Goal: Information Seeking & Learning: Learn about a topic

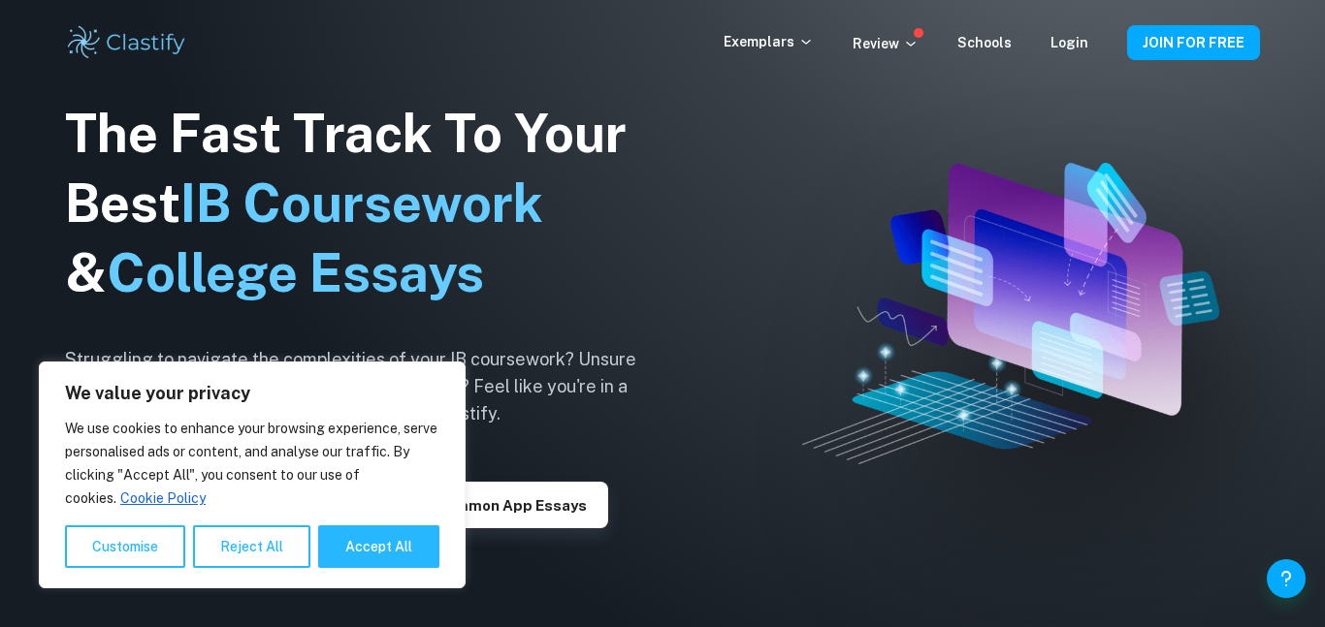
click at [161, 503] on link "Cookie Policy" at bounding box center [162, 498] width 87 height 17
click at [377, 532] on button "Accept All" at bounding box center [378, 547] width 121 height 43
checkbox input "true"
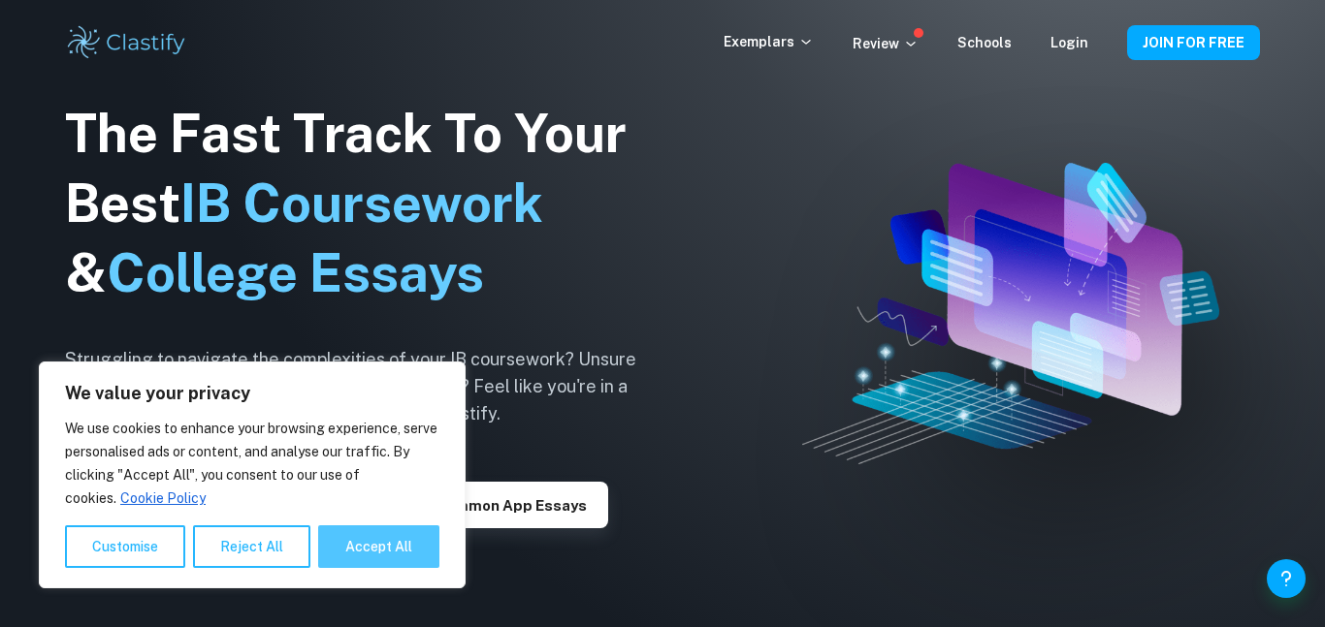
checkbox input "true"
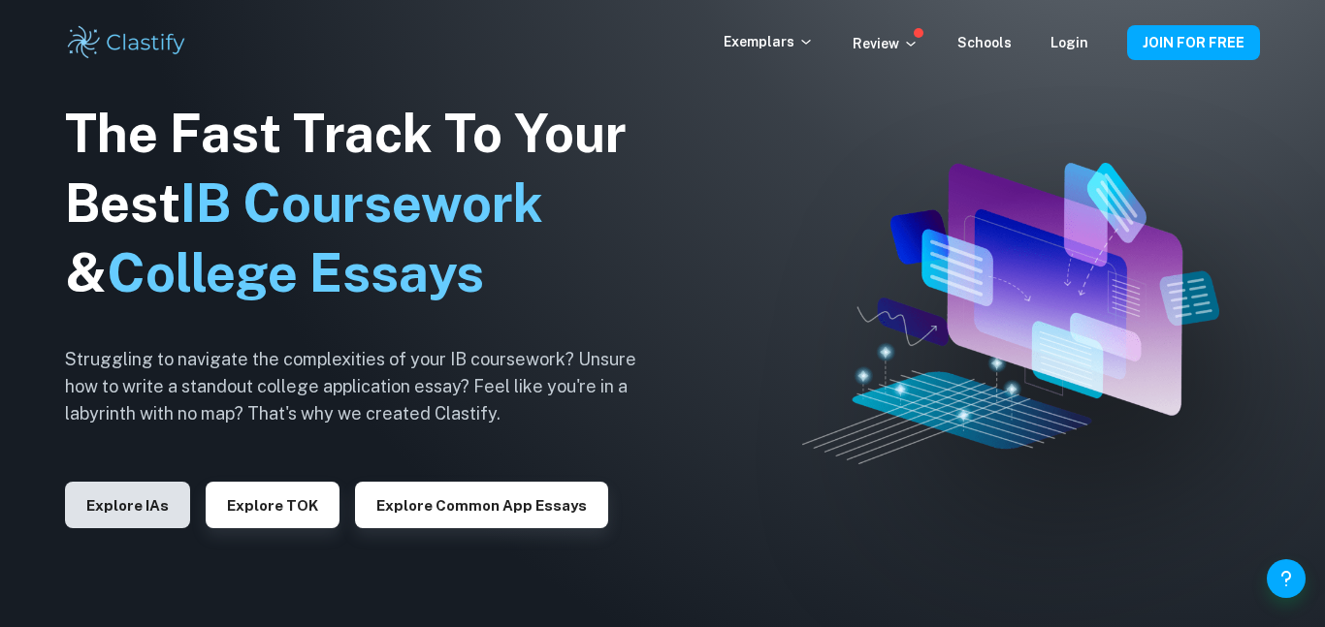
click at [142, 503] on button "Explore IAs" at bounding box center [127, 505] width 125 height 47
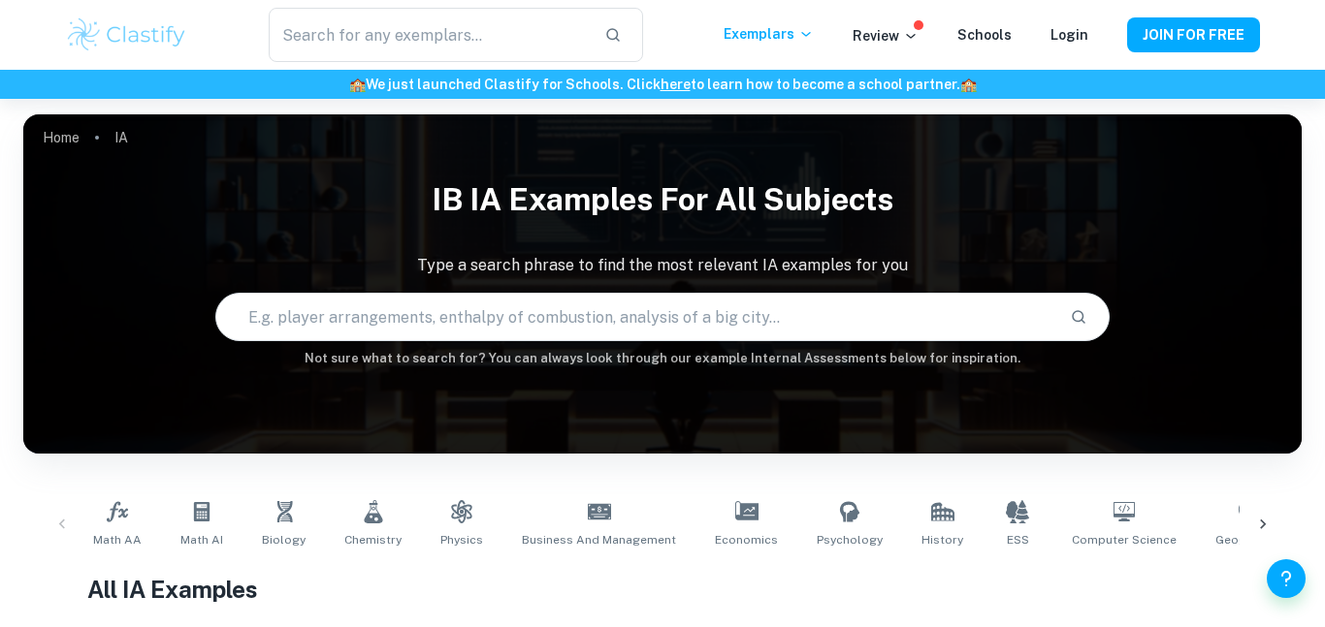
click at [564, 300] on input "text" at bounding box center [635, 317] width 839 height 54
type input "history"
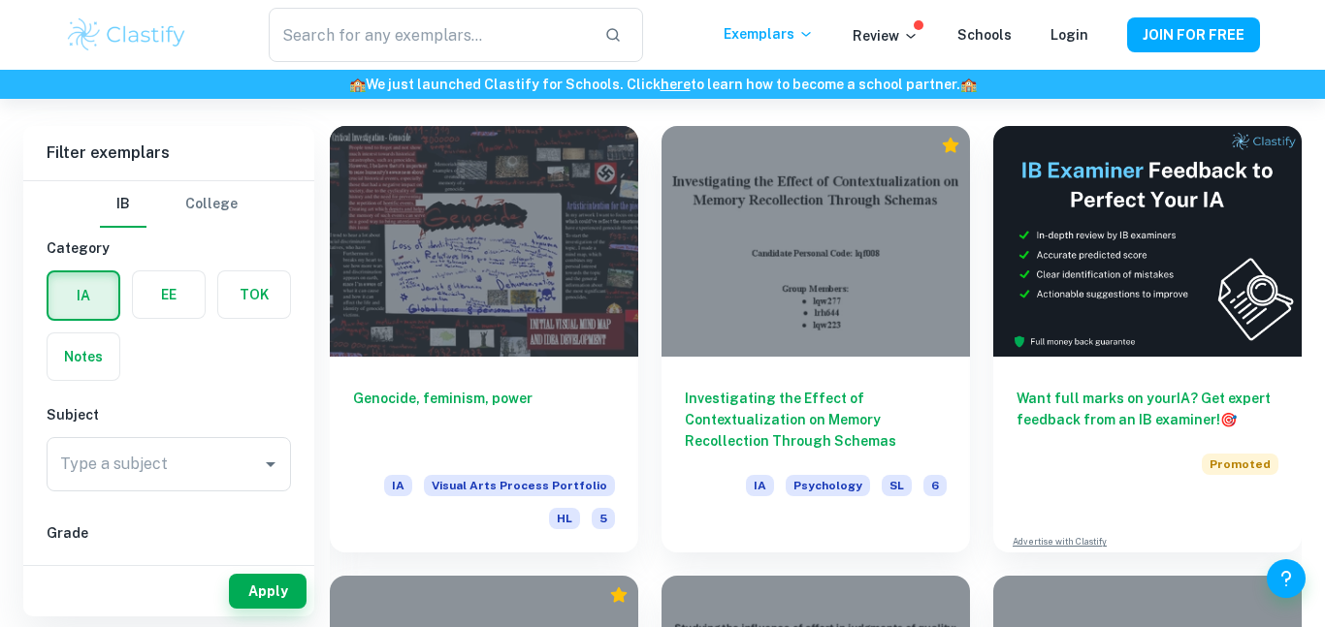
scroll to position [527, 0]
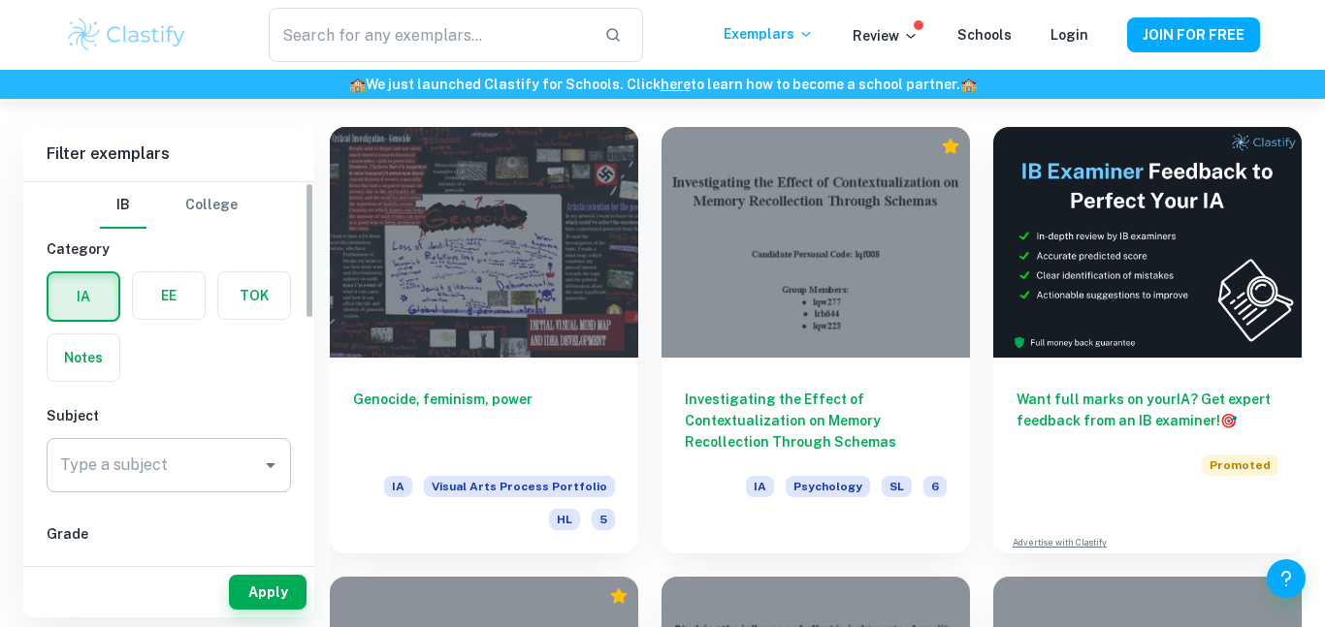
click at [162, 486] on div "Type a subject" at bounding box center [169, 465] width 244 height 54
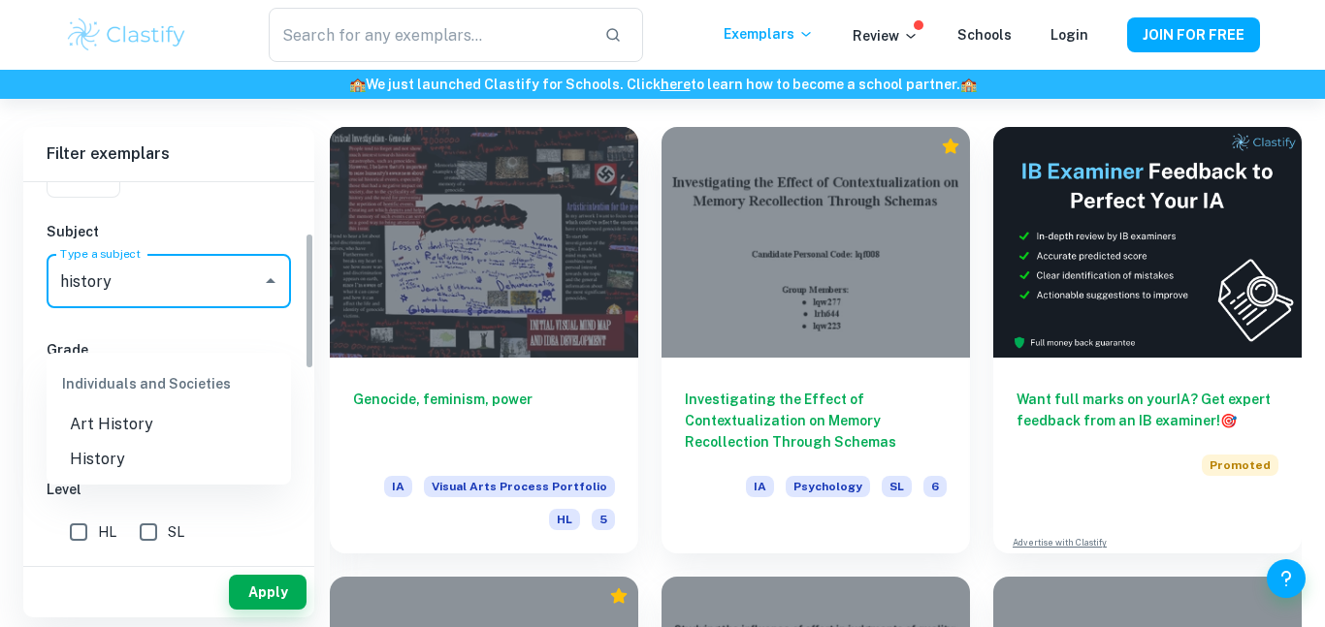
scroll to position [190, 0]
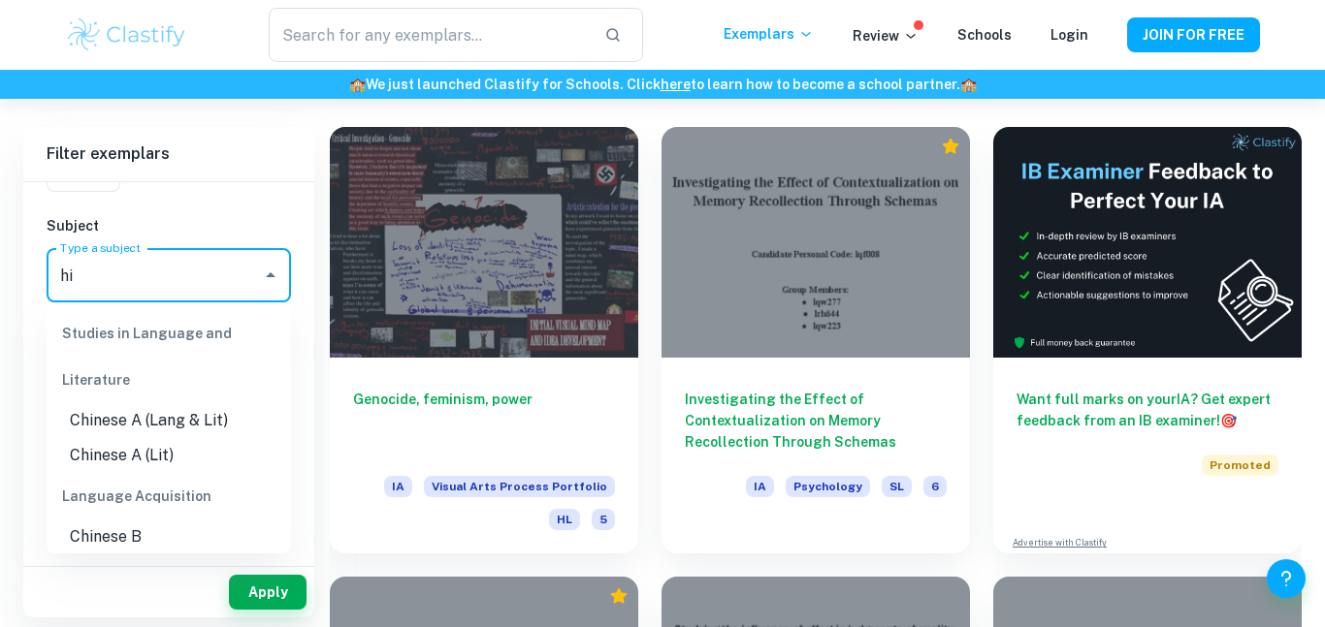
type input "h"
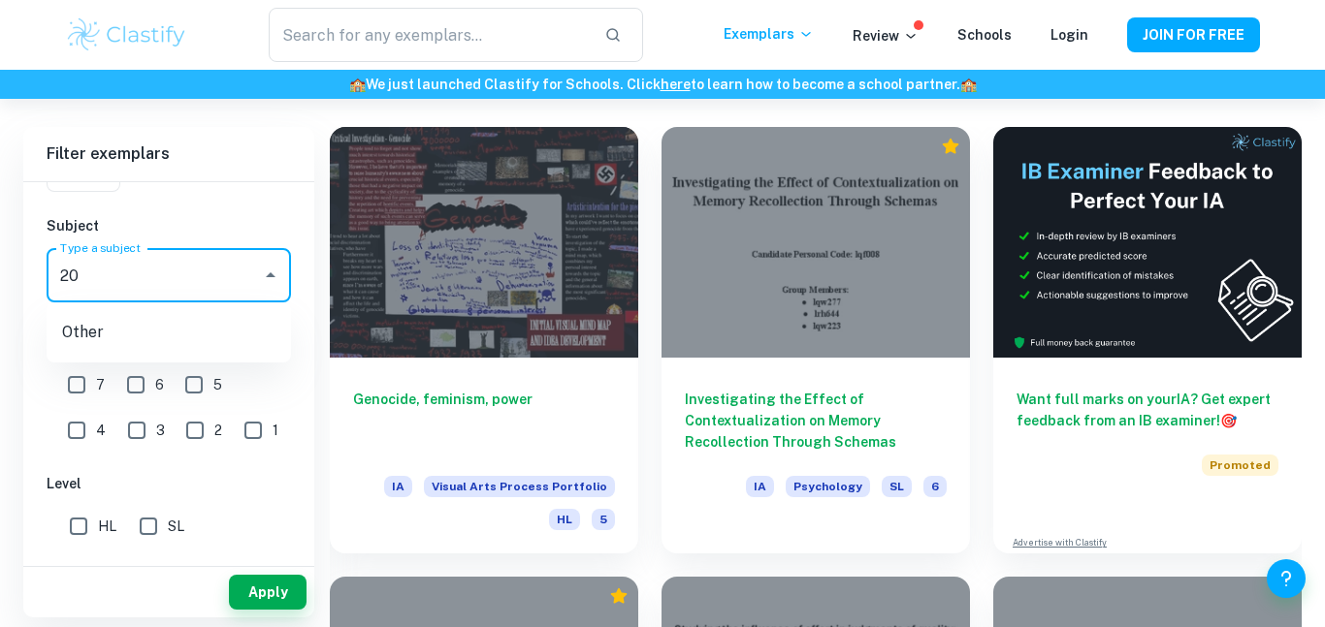
type input "2"
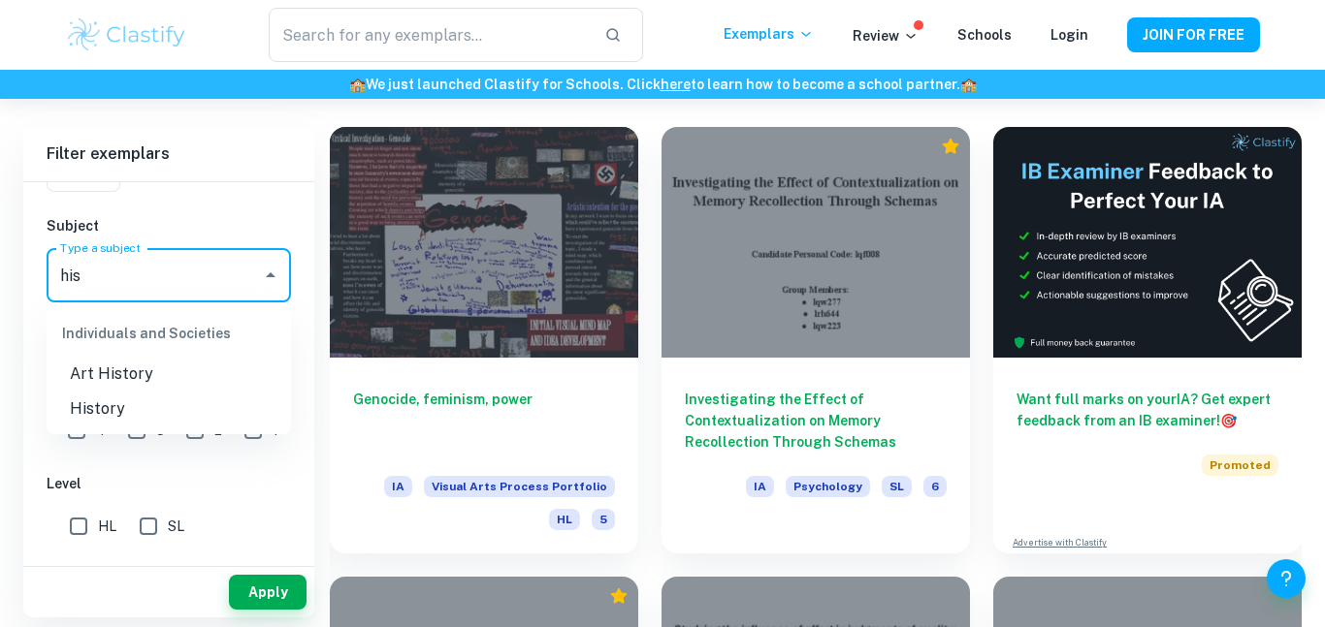
click at [170, 414] on li "History" at bounding box center [169, 409] width 244 height 35
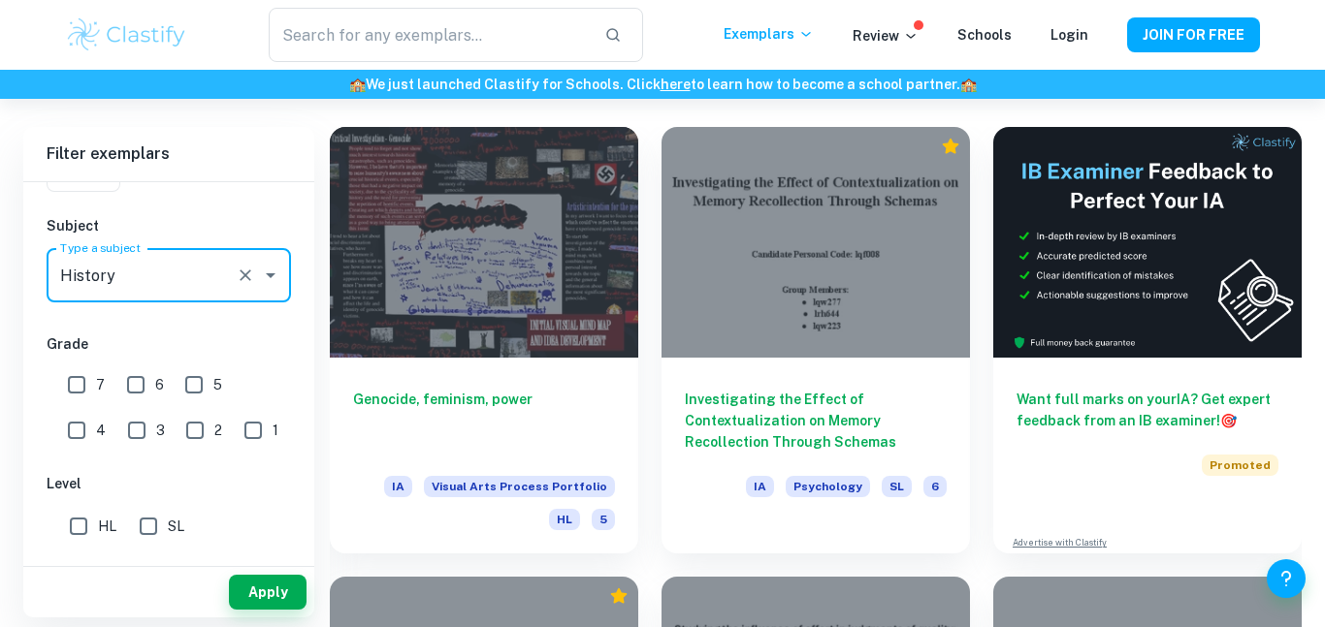
type input "History"
click at [167, 347] on h6 "Grade" at bounding box center [169, 344] width 244 height 21
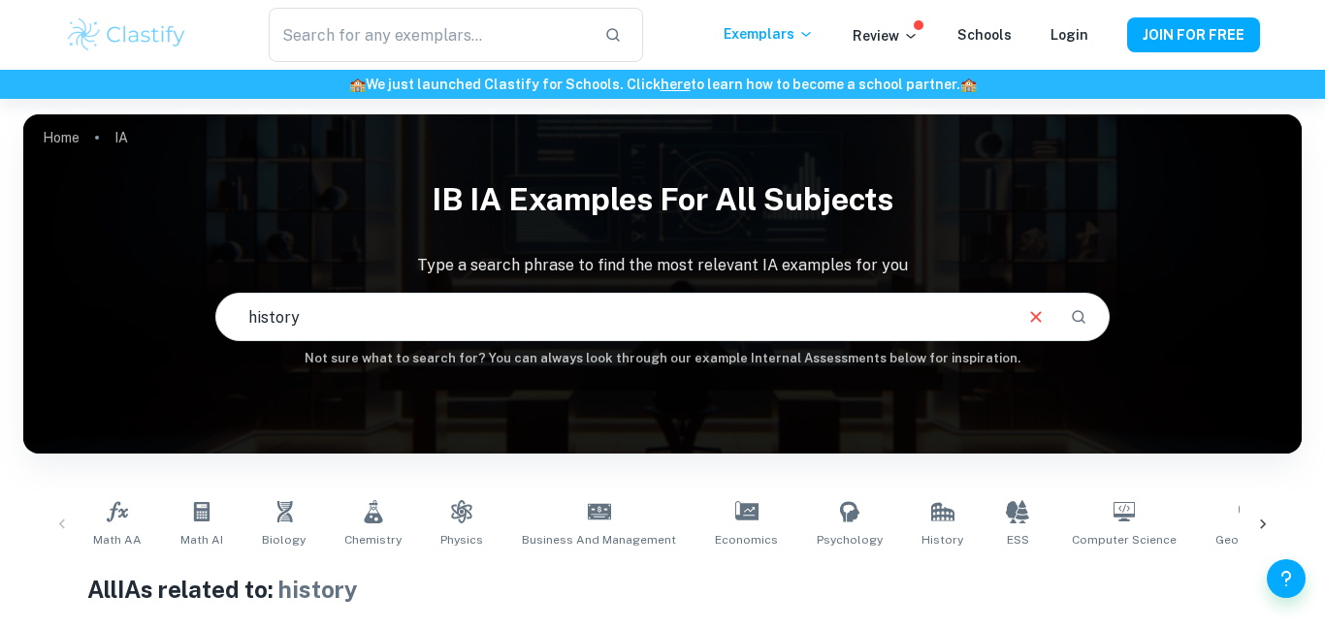
scroll to position [433, 0]
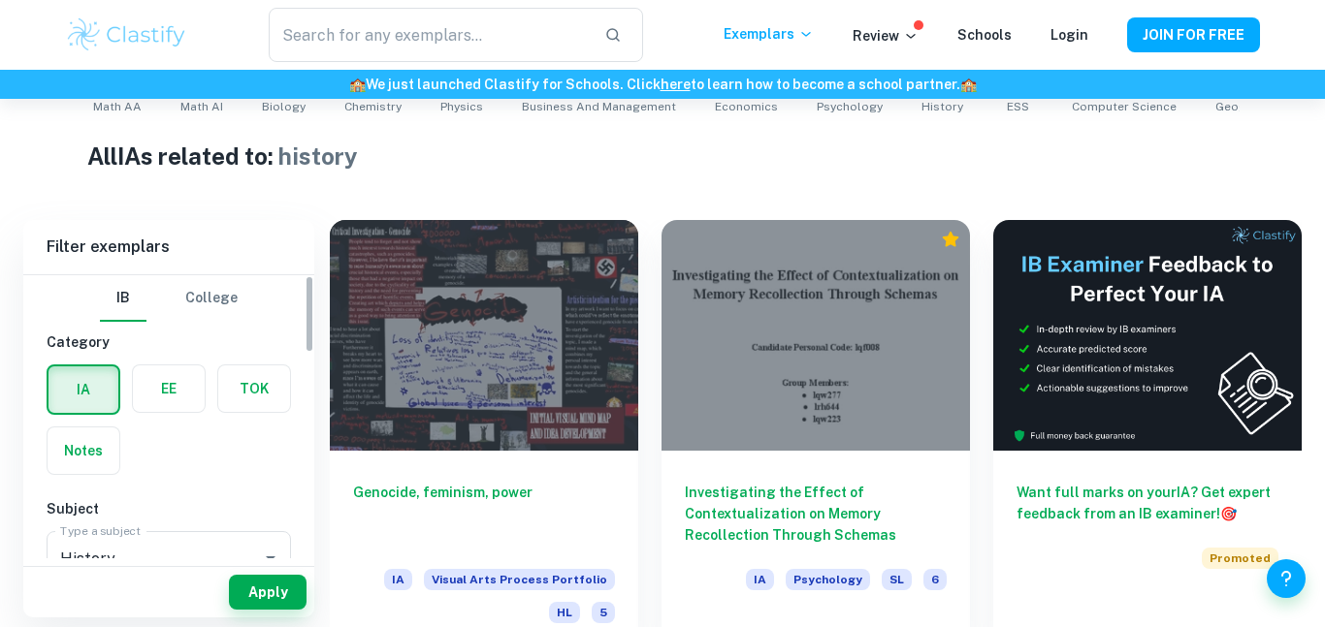
click at [230, 287] on button "College" at bounding box center [211, 298] width 52 height 47
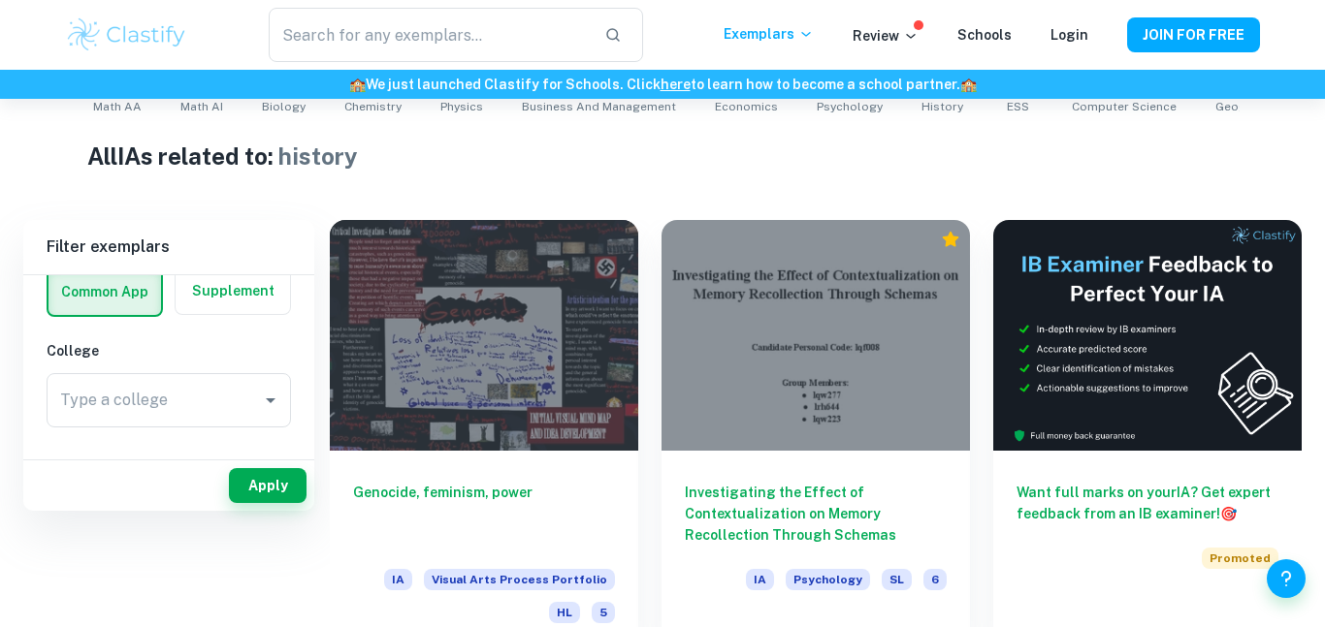
scroll to position [0, 0]
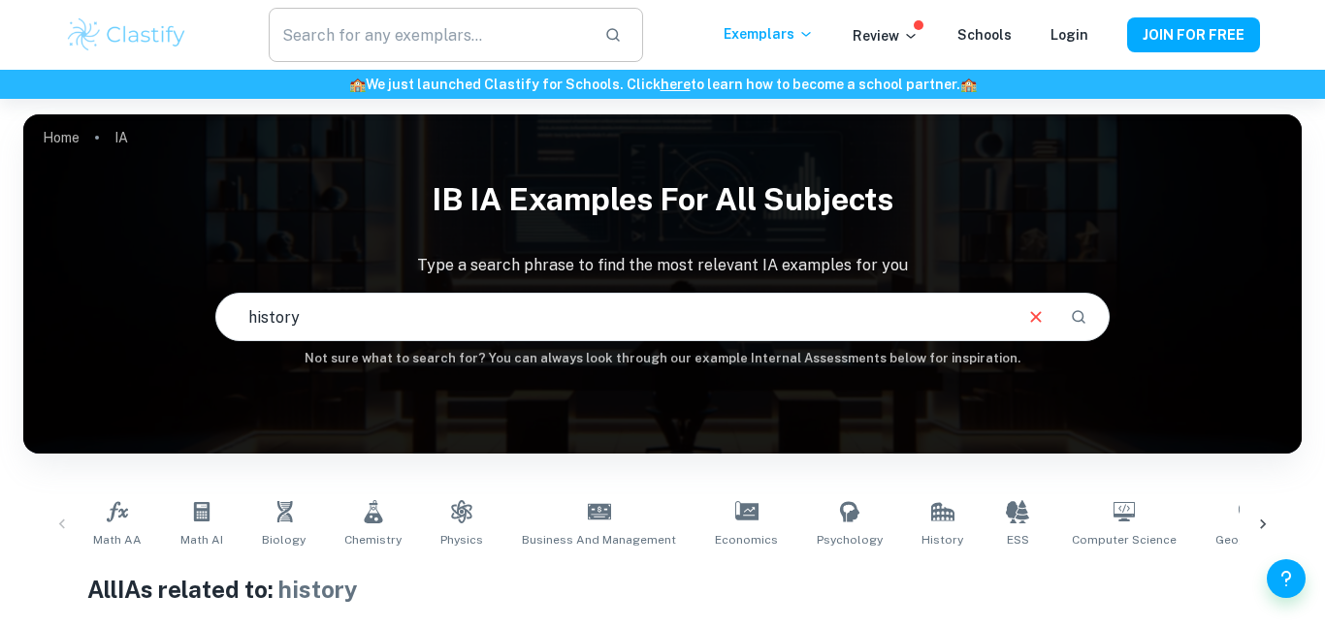
click at [447, 32] on input "text" at bounding box center [429, 35] width 320 height 54
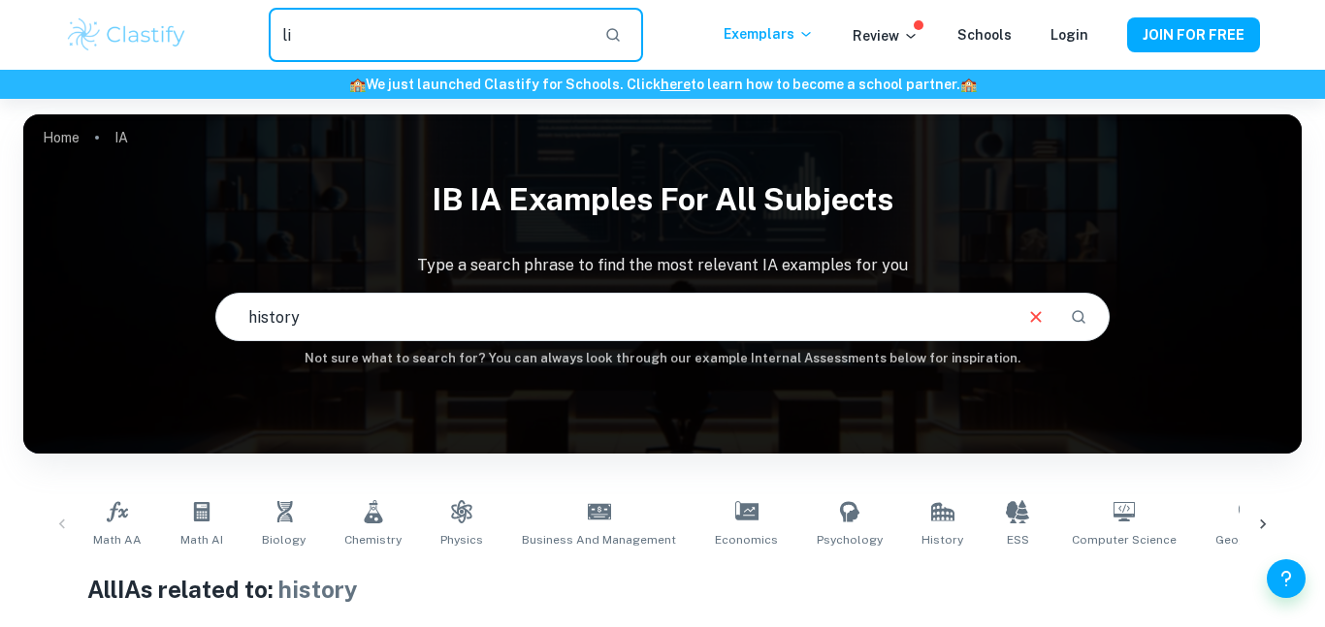
type input "l"
type input "[GEOGRAPHIC_DATA]"
